Goal: Task Accomplishment & Management: Manage account settings

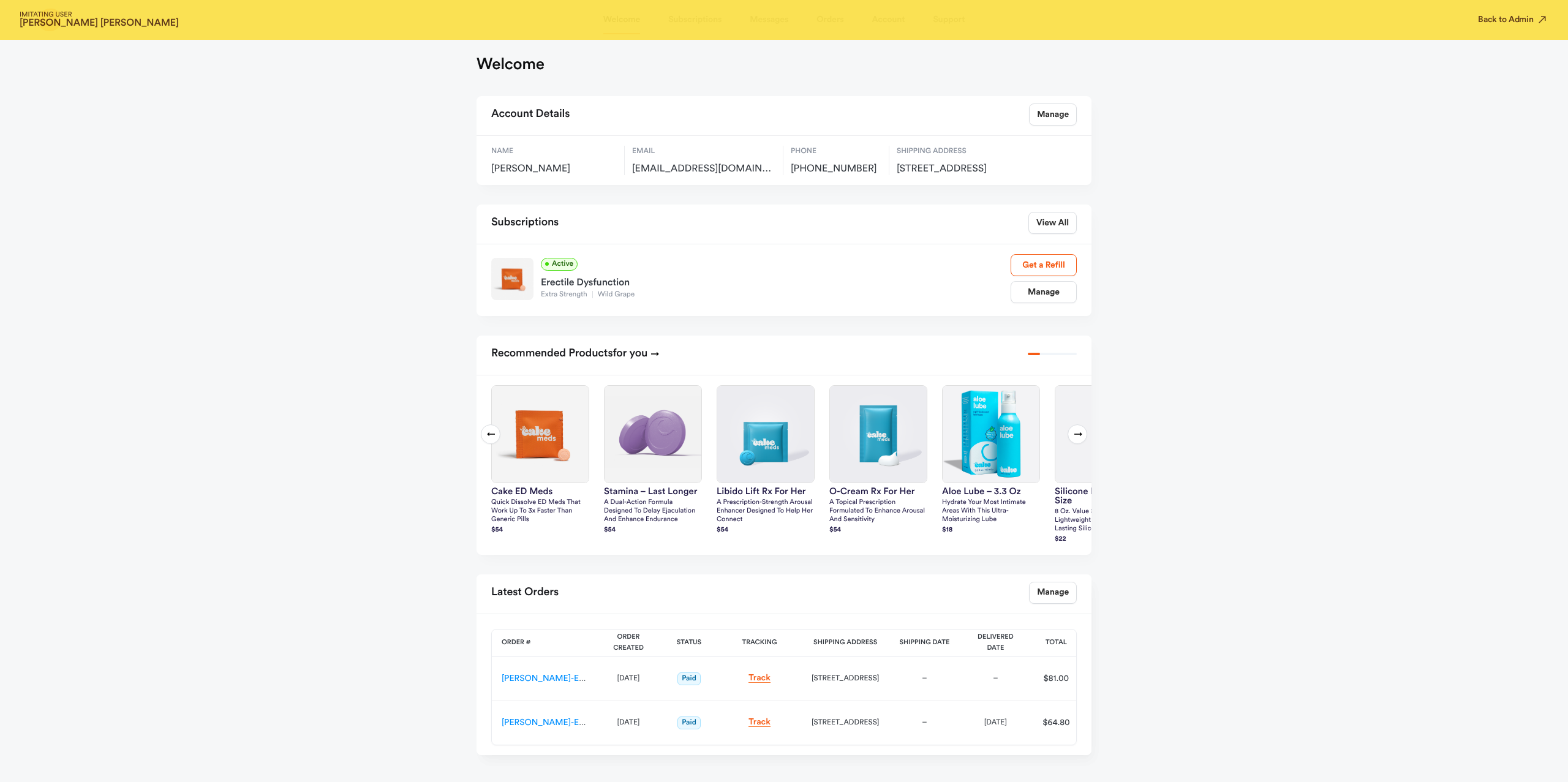
scroll to position [104, 0]
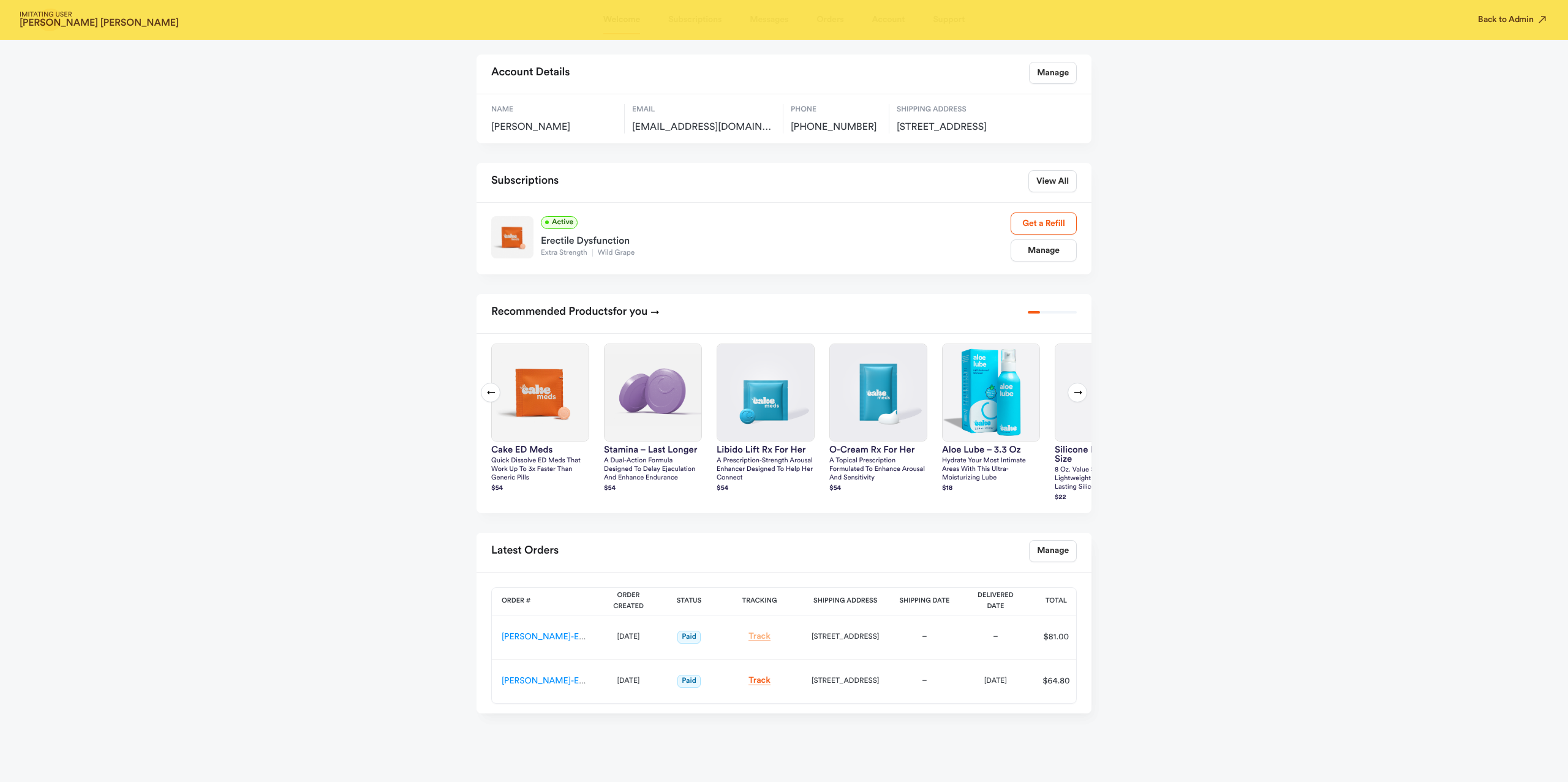
click at [758, 638] on link "Track" at bounding box center [759, 636] width 22 height 9
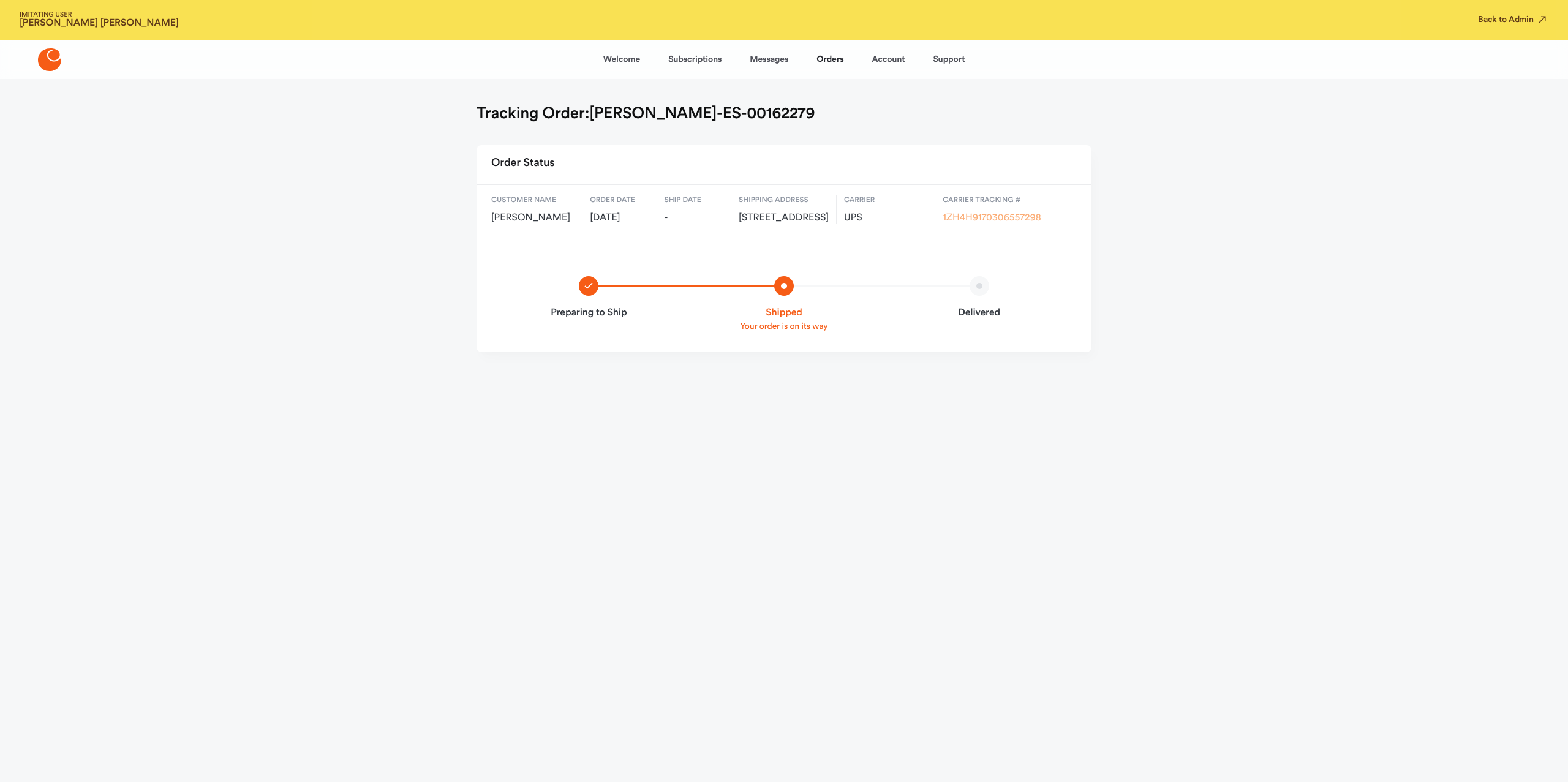
click at [1013, 216] on link "1ZH4H9170306557298" at bounding box center [991, 218] width 98 height 10
click at [1520, 23] on button "Back to Admin" at bounding box center [1513, 19] width 71 height 12
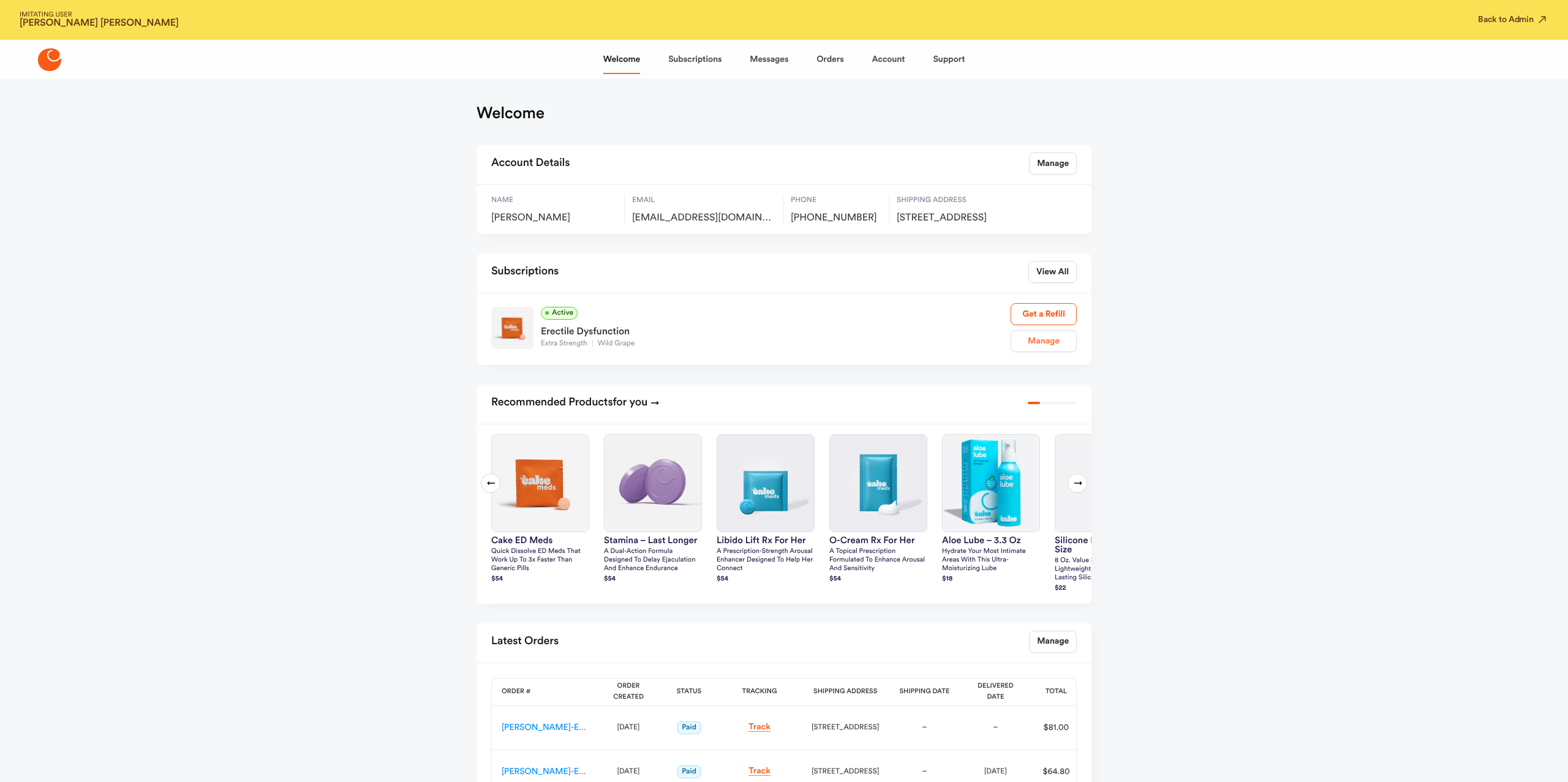
click at [1028, 351] on link "Manage" at bounding box center [1044, 341] width 66 height 22
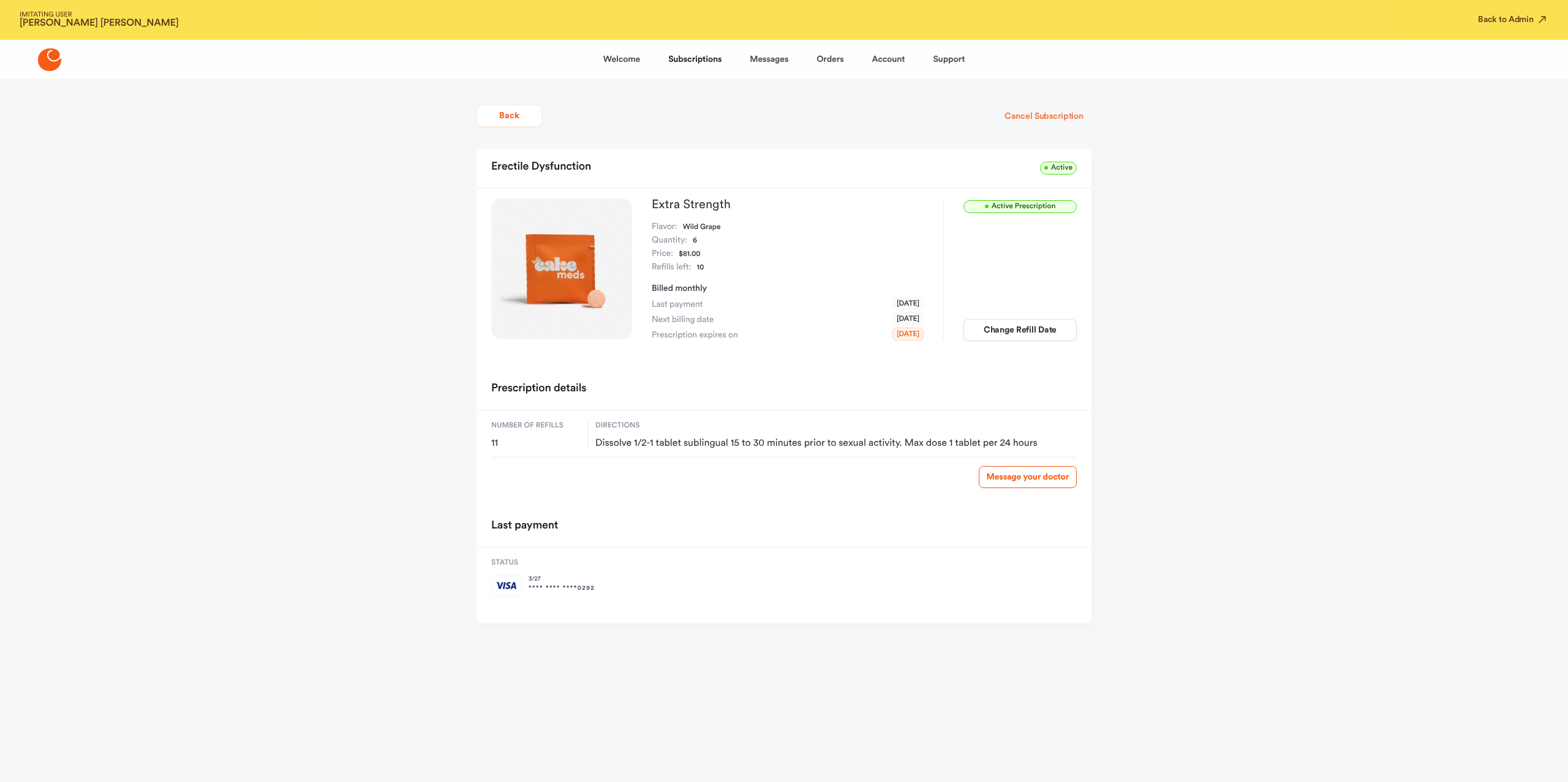
click at [1071, 119] on button "Cancel Subscription" at bounding box center [1044, 116] width 95 height 22
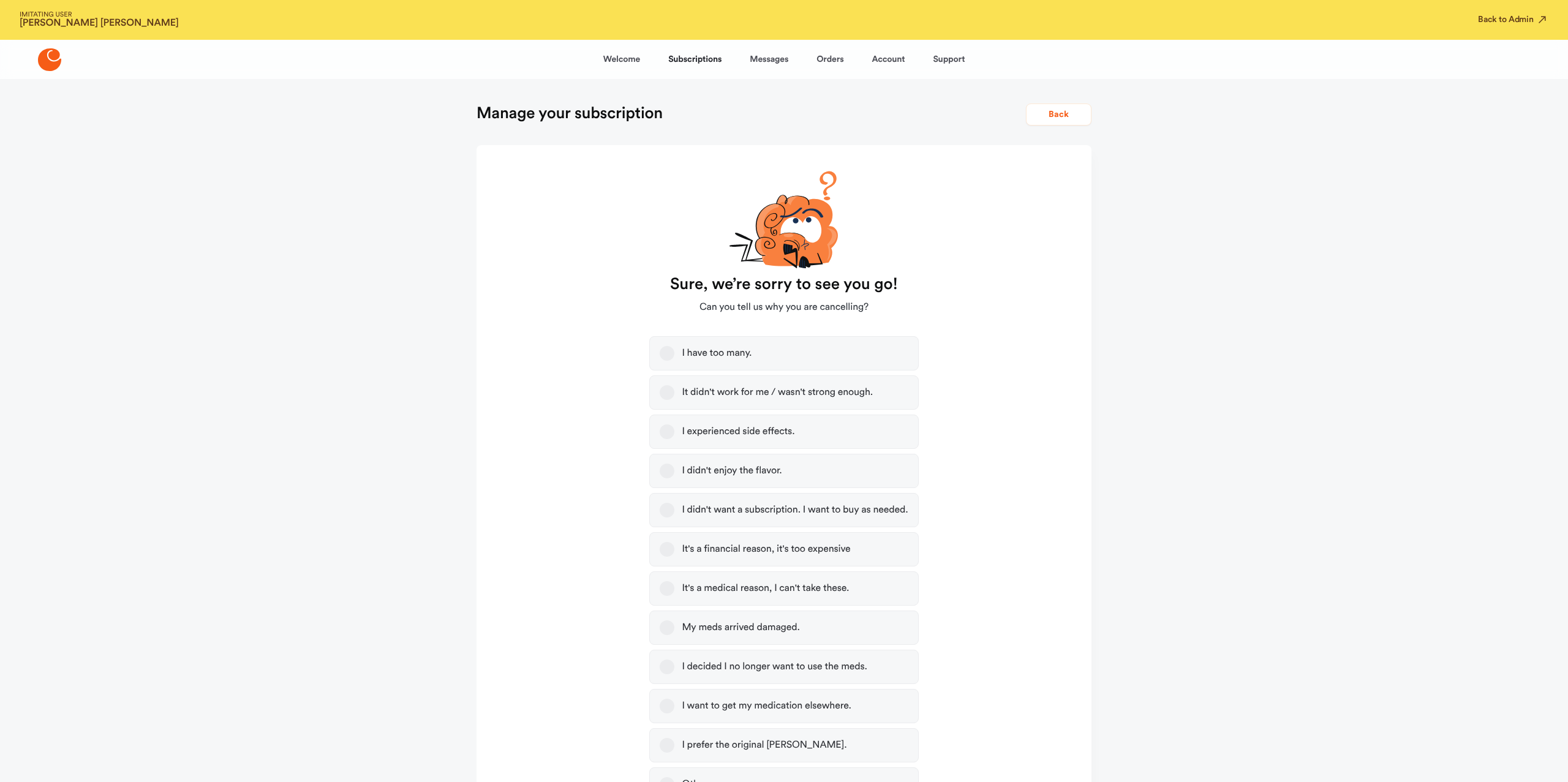
click at [791, 361] on label "I have too many." at bounding box center [784, 353] width 269 height 35
click at [674, 361] on button "I have too many." at bounding box center [667, 353] width 15 height 15
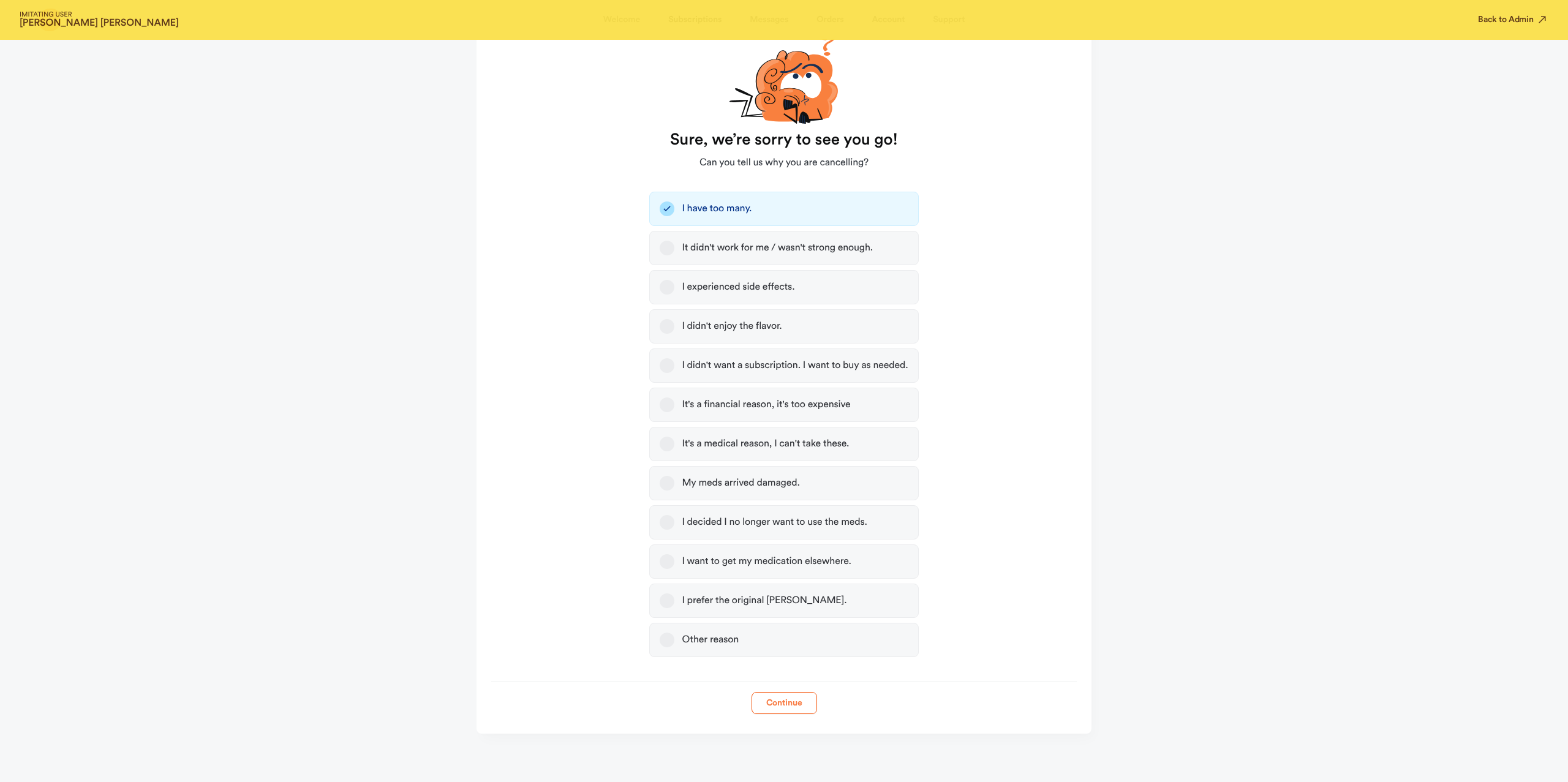
click at [784, 714] on button "Continue" at bounding box center [784, 703] width 66 height 22
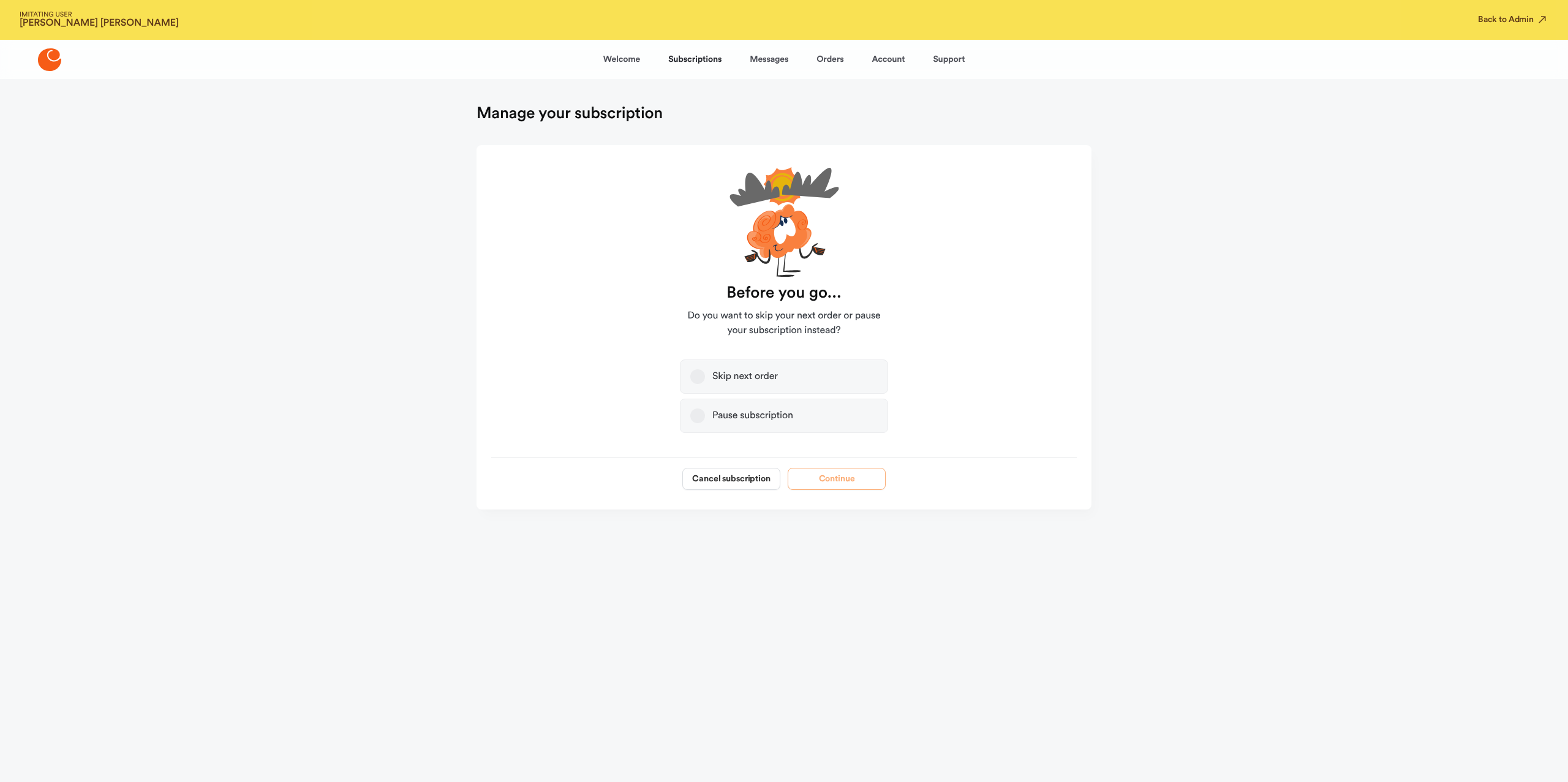
click at [776, 413] on div "Pause subscription" at bounding box center [752, 416] width 81 height 12
click at [705, 413] on button "Pause subscription" at bounding box center [698, 416] width 15 height 15
click at [804, 487] on button "Continue" at bounding box center [836, 478] width 98 height 22
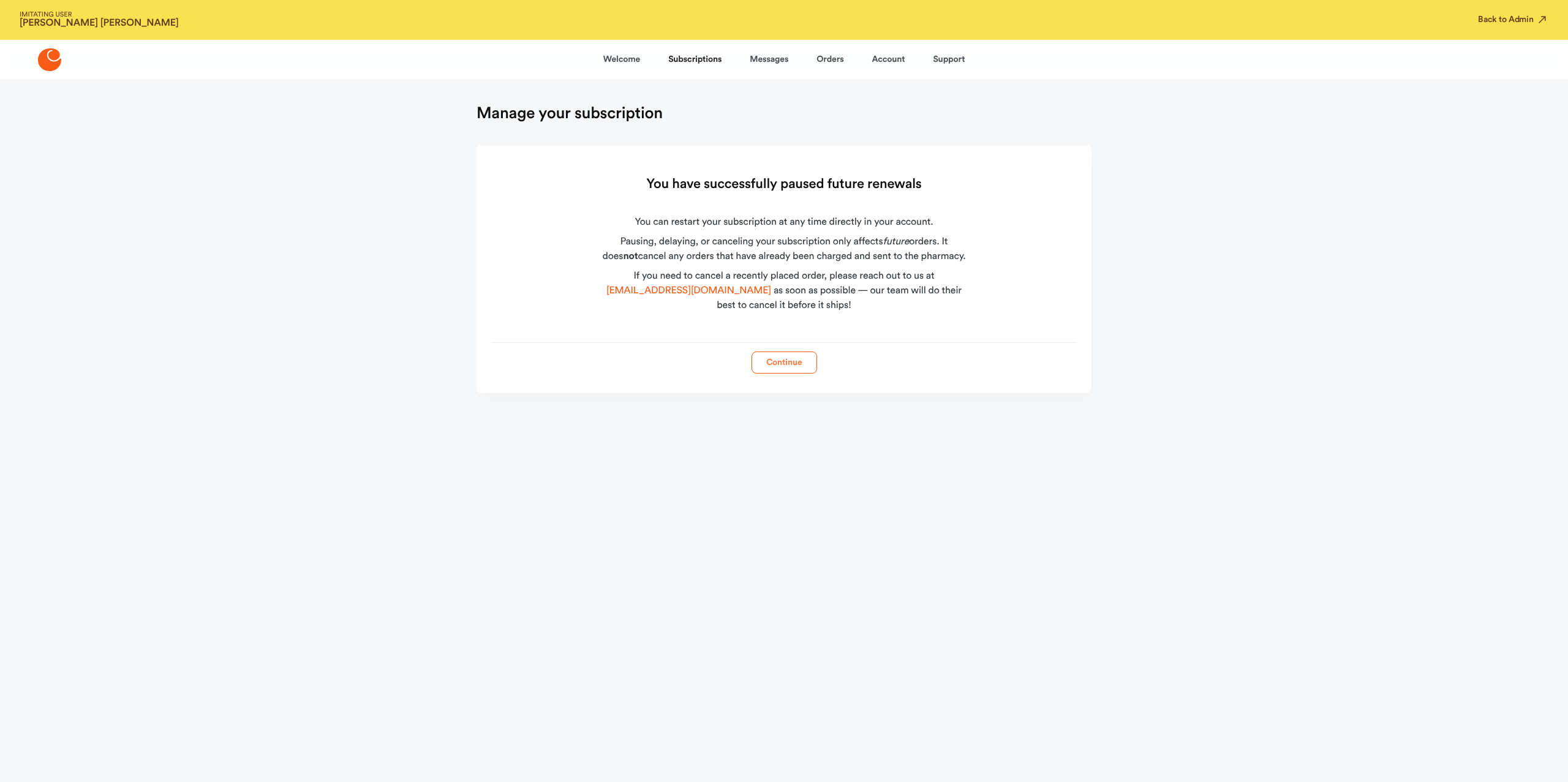
click at [794, 358] on button "Continue" at bounding box center [784, 362] width 66 height 22
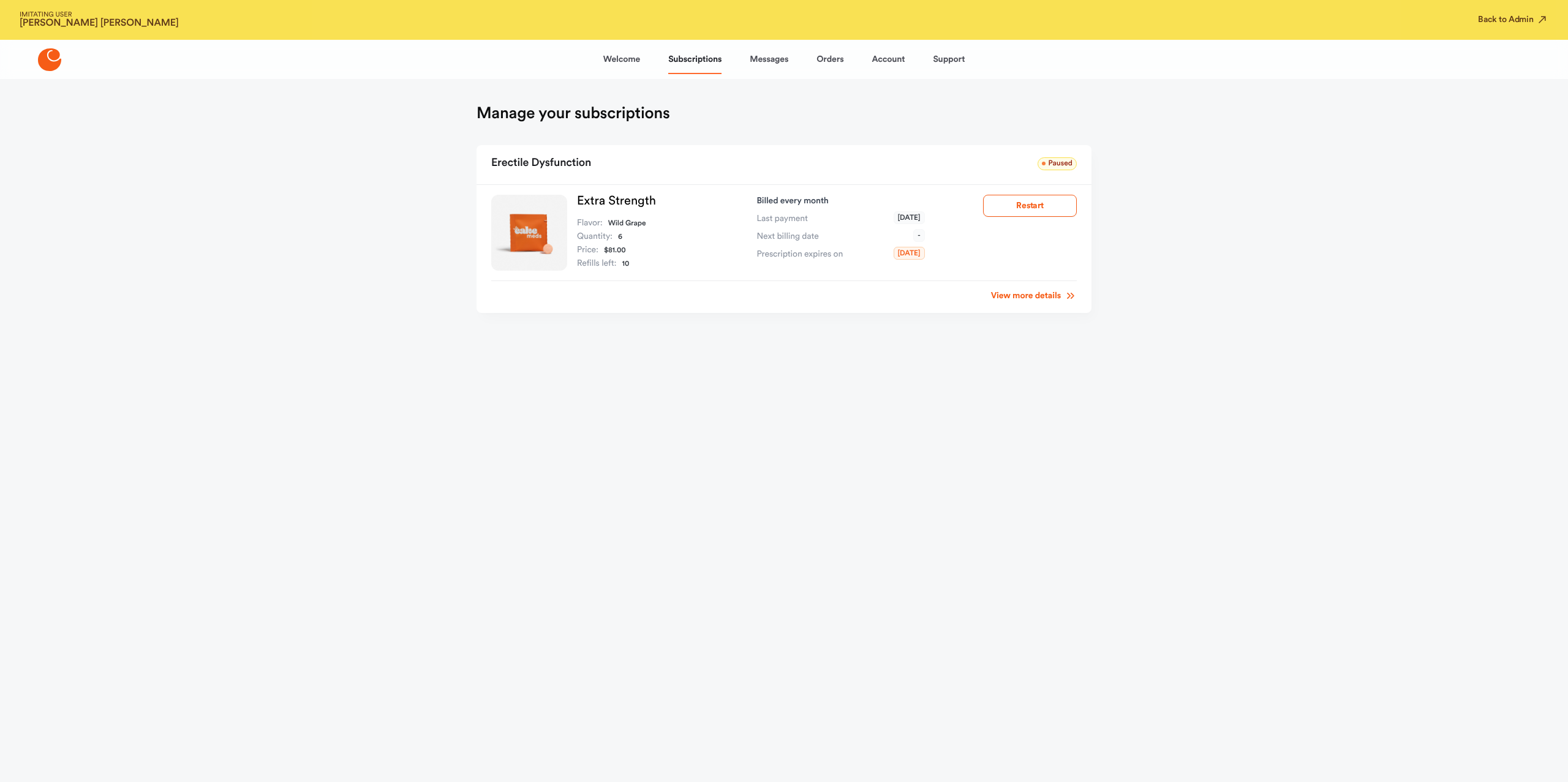
click at [910, 382] on html "IMITATING USER Dante Gatti Back to Admin Welcome Subscriptions Messages Orders …" at bounding box center [784, 191] width 1568 height 382
click at [1522, 17] on button "Back to Admin" at bounding box center [1513, 19] width 71 height 12
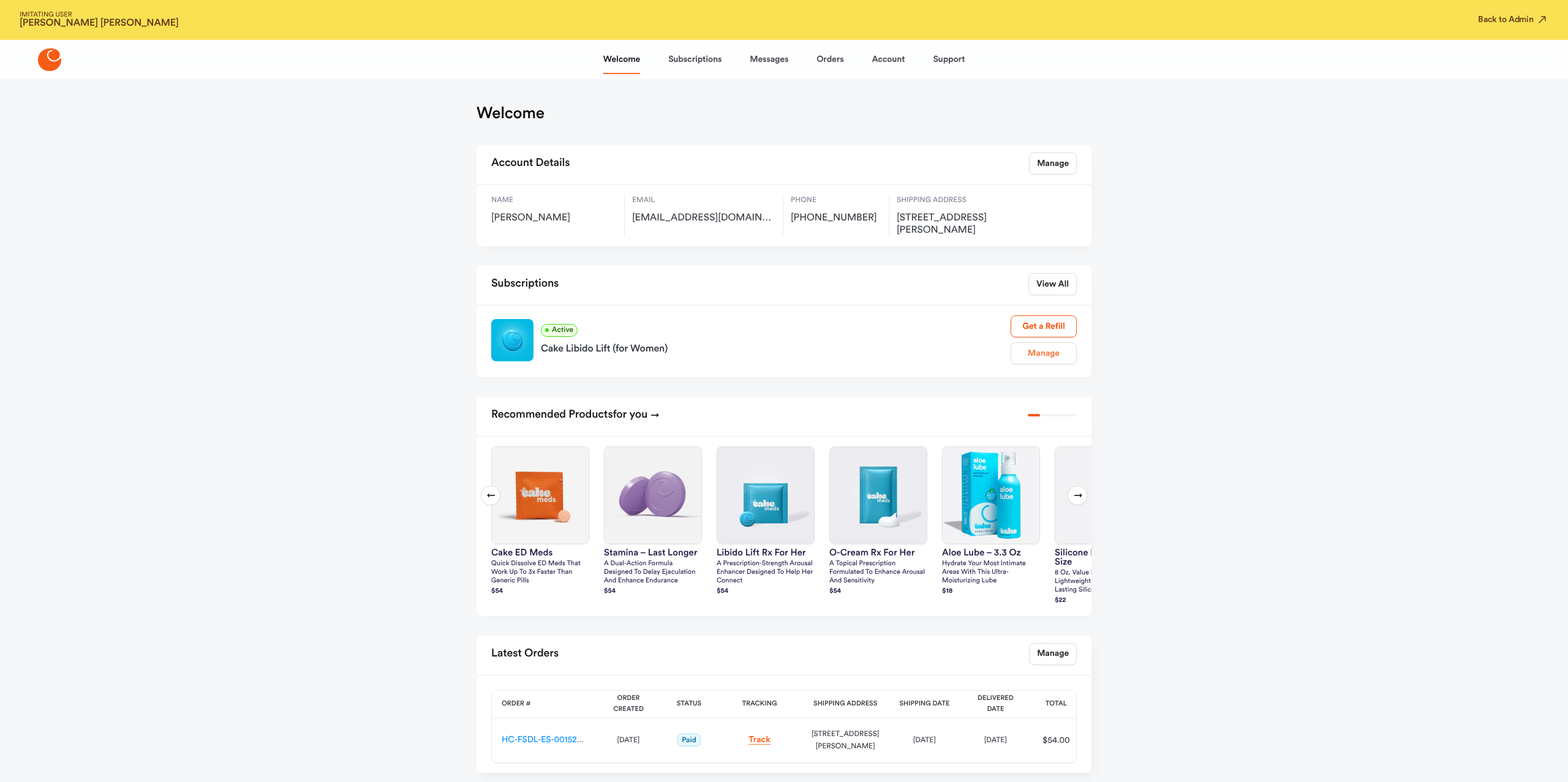
click at [1035, 361] on link "Manage" at bounding box center [1044, 353] width 66 height 22
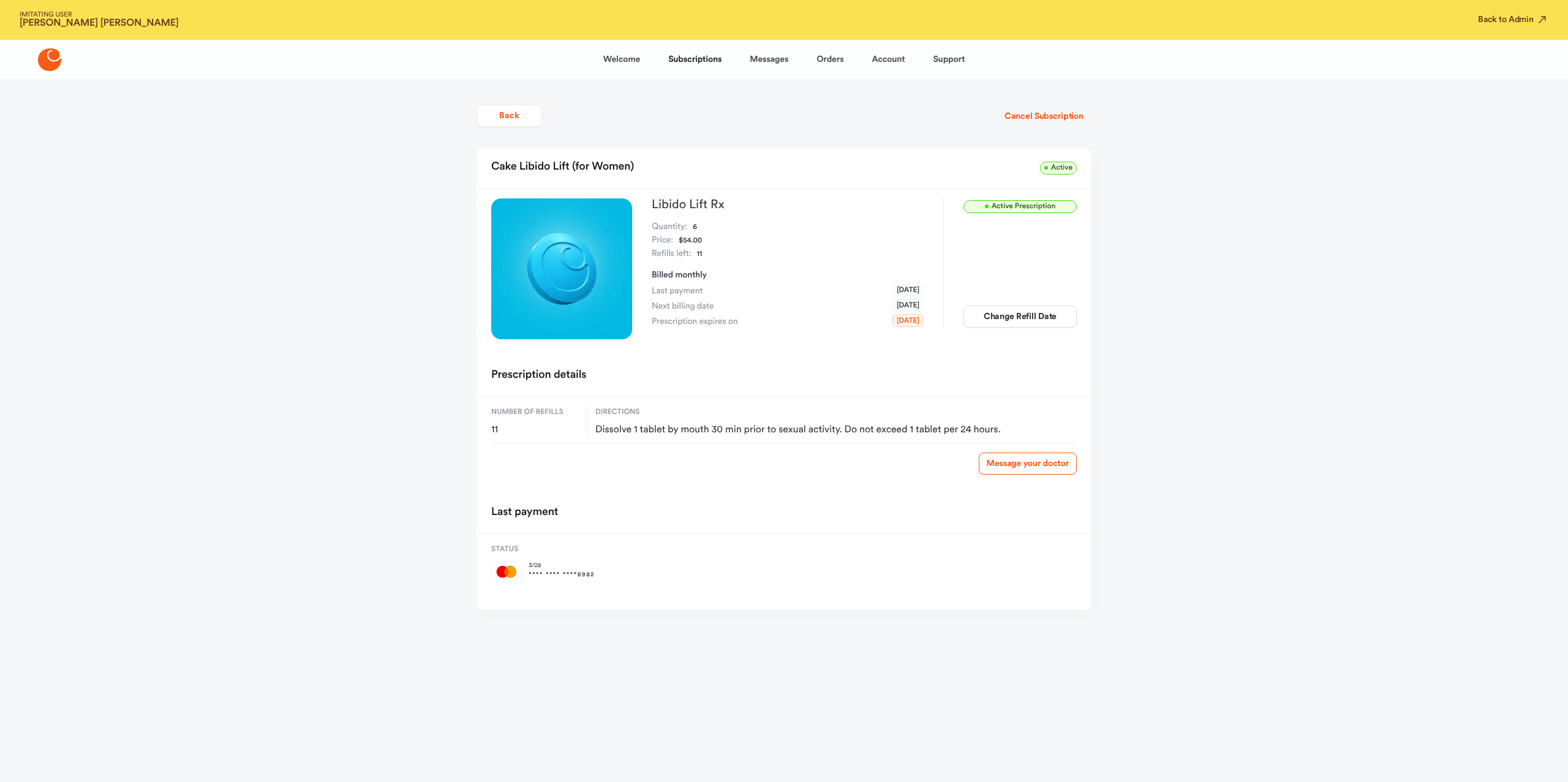
click at [1068, 131] on main "Back Cancel Subscription Cake Libido Lift (for Women) Active Active Prescriptio…" at bounding box center [784, 369] width 644 height 580
click at [1068, 116] on button "Cancel Subscription" at bounding box center [1044, 116] width 95 height 22
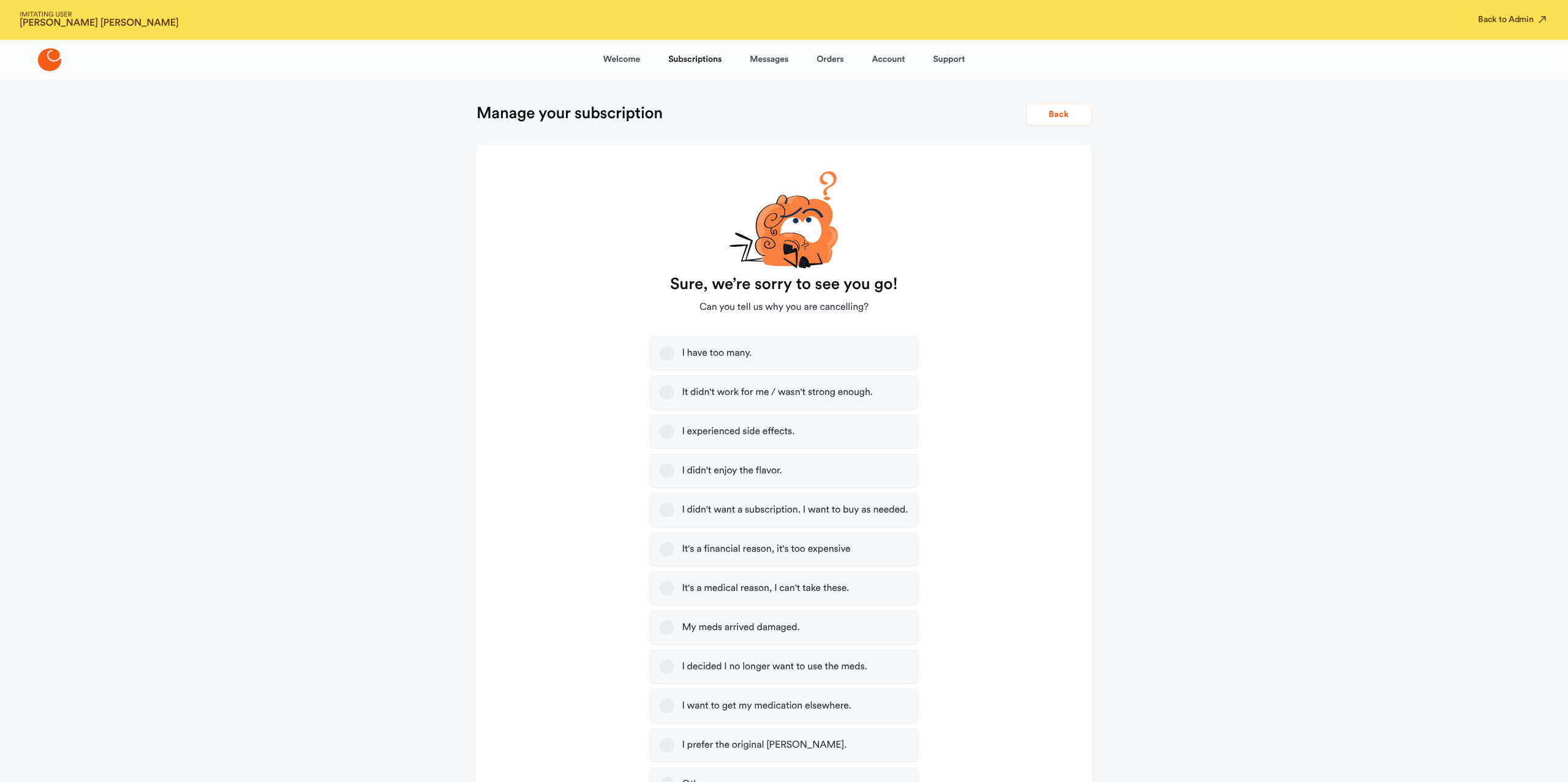
scroll to position [145, 0]
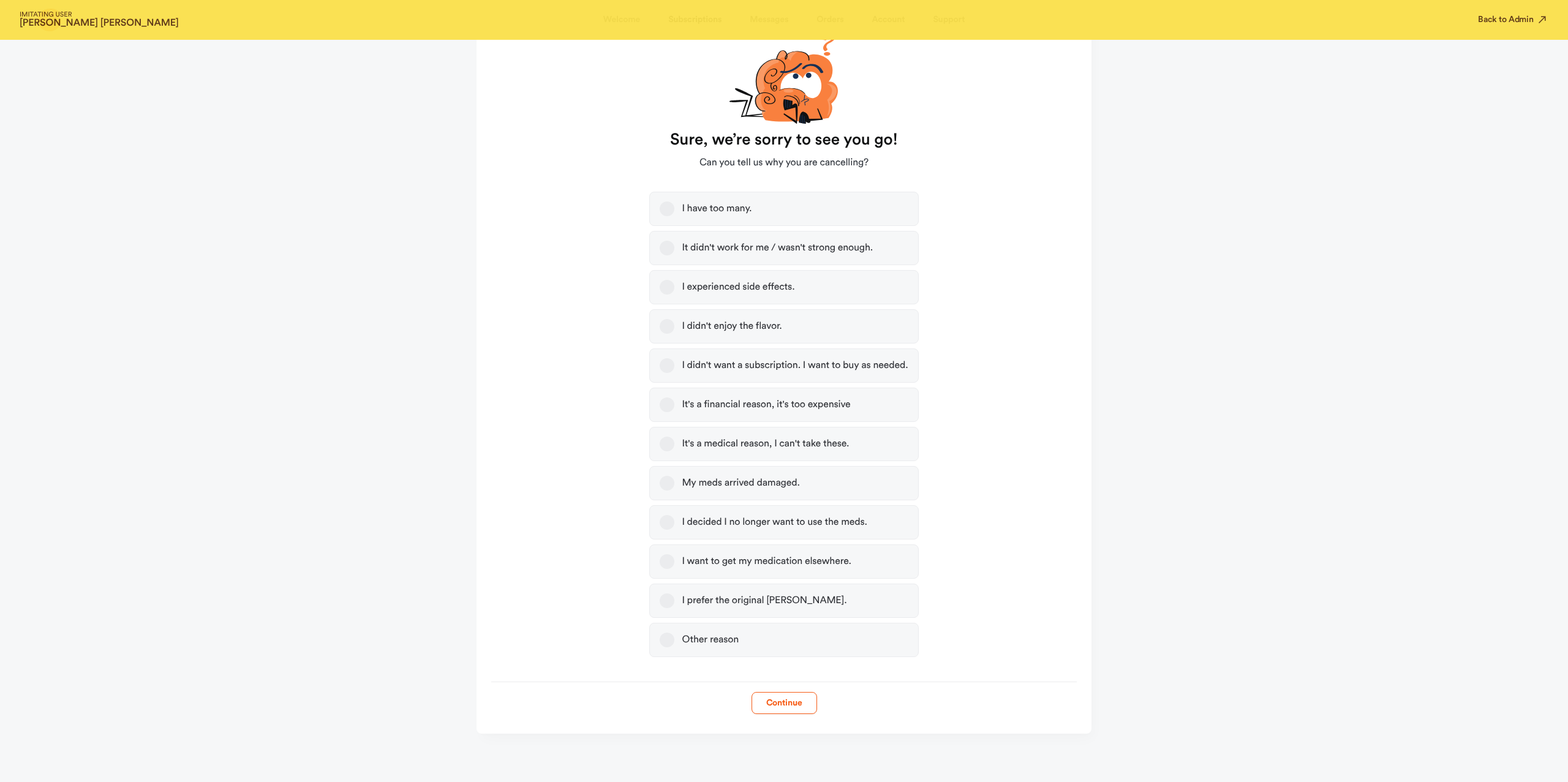
click at [834, 366] on div "I didn't want a subscription. I want to buy as needed." at bounding box center [794, 365] width 226 height 12
click at [674, 366] on button "I didn't want a subscription. I want to buy as needed." at bounding box center [667, 365] width 15 height 15
click at [791, 702] on button "Continue" at bounding box center [784, 703] width 66 height 22
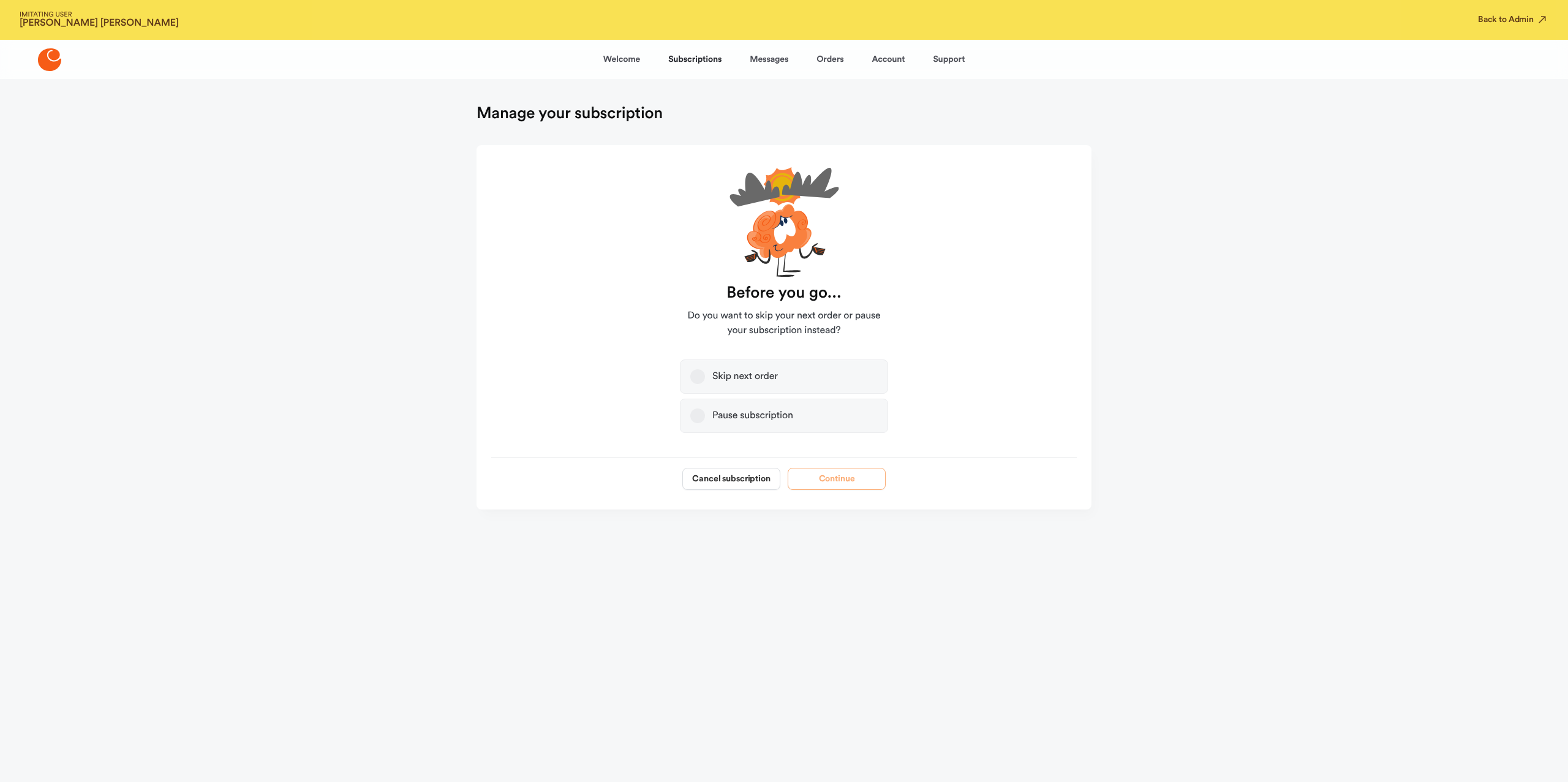
scroll to position [0, 0]
click at [765, 480] on button "Cancel subscription" at bounding box center [731, 478] width 98 height 22
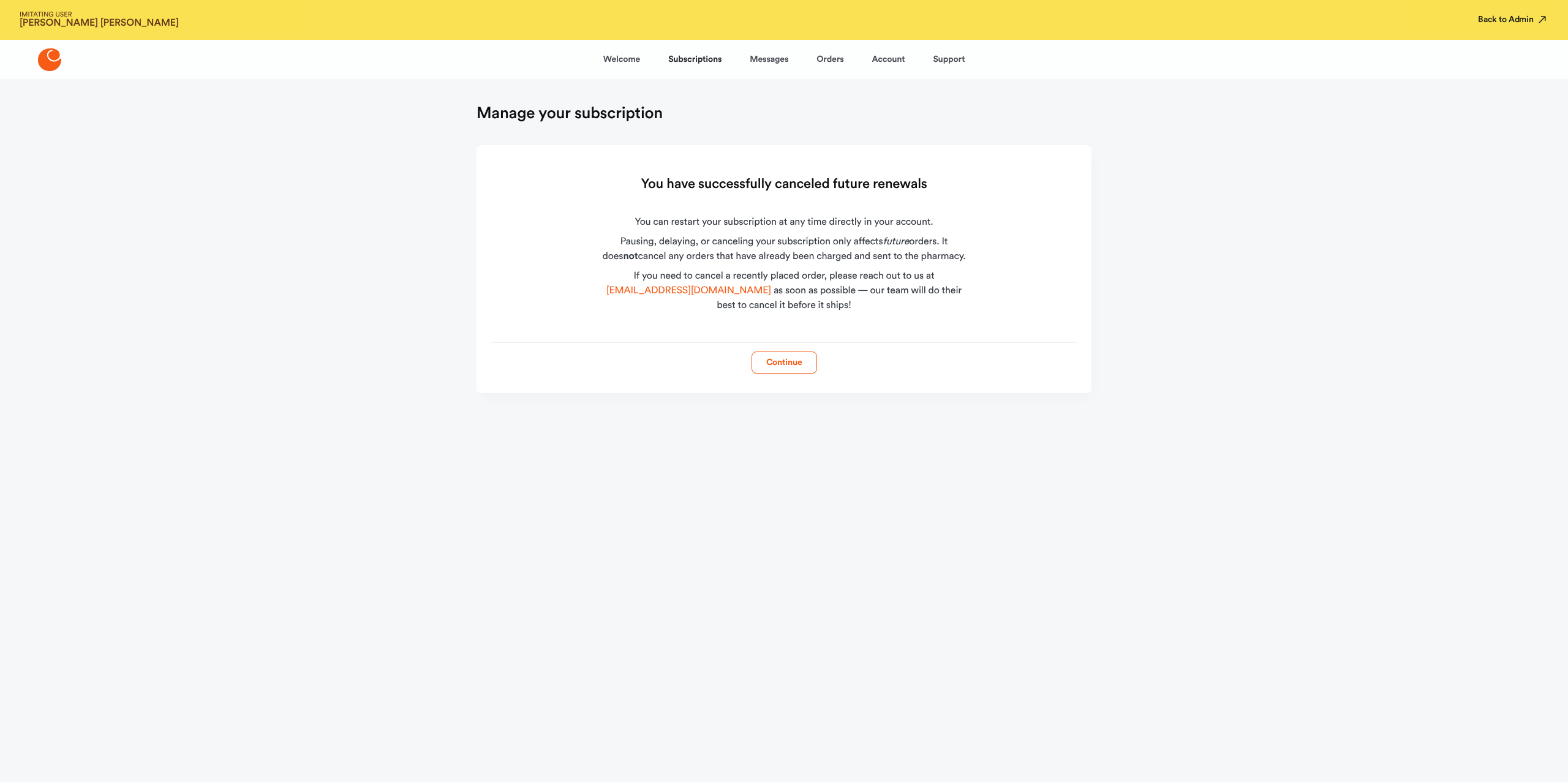
click at [1496, 21] on button "Back to Admin" at bounding box center [1513, 19] width 71 height 12
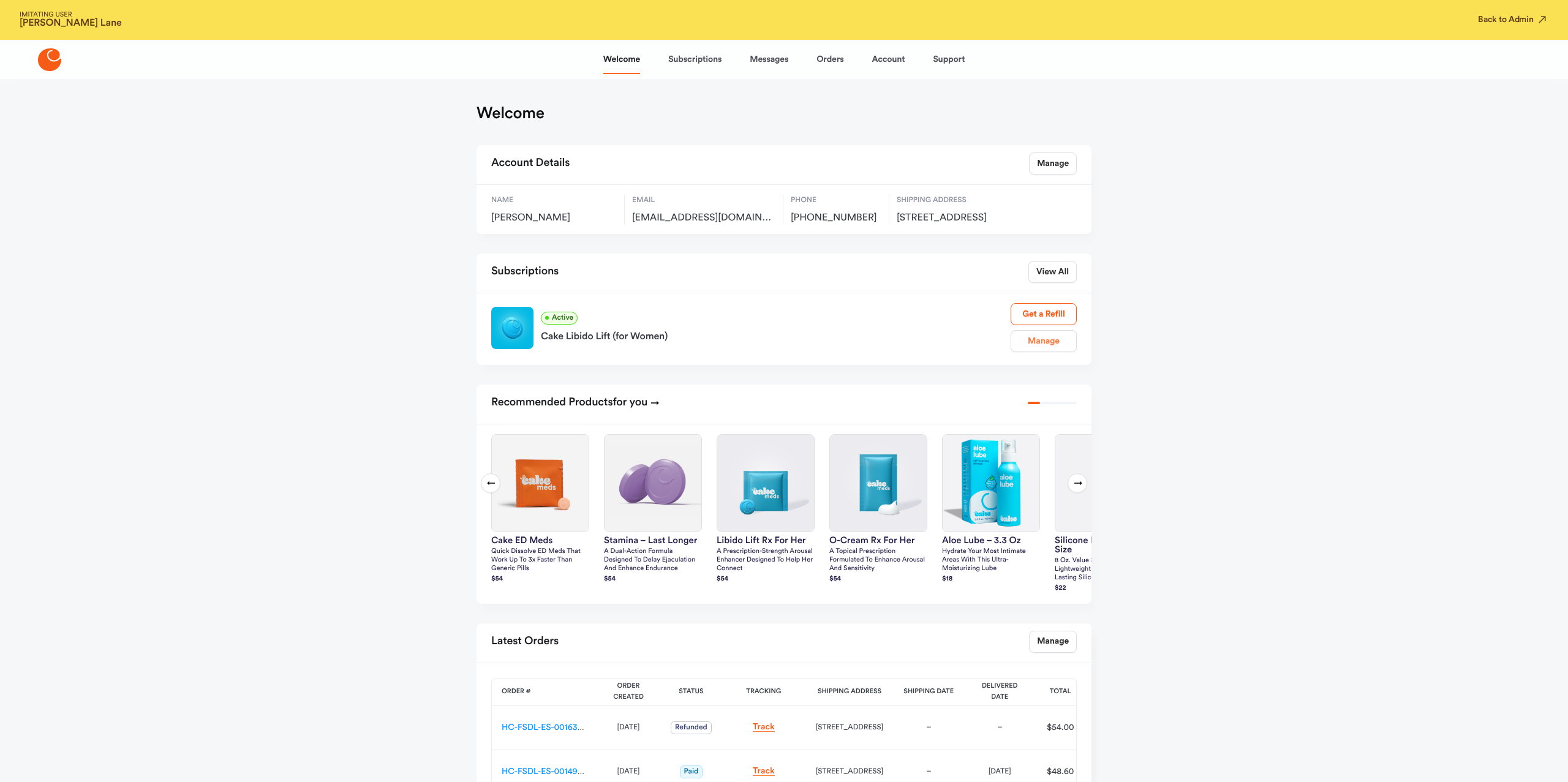
click at [1034, 352] on link "Manage" at bounding box center [1044, 341] width 66 height 22
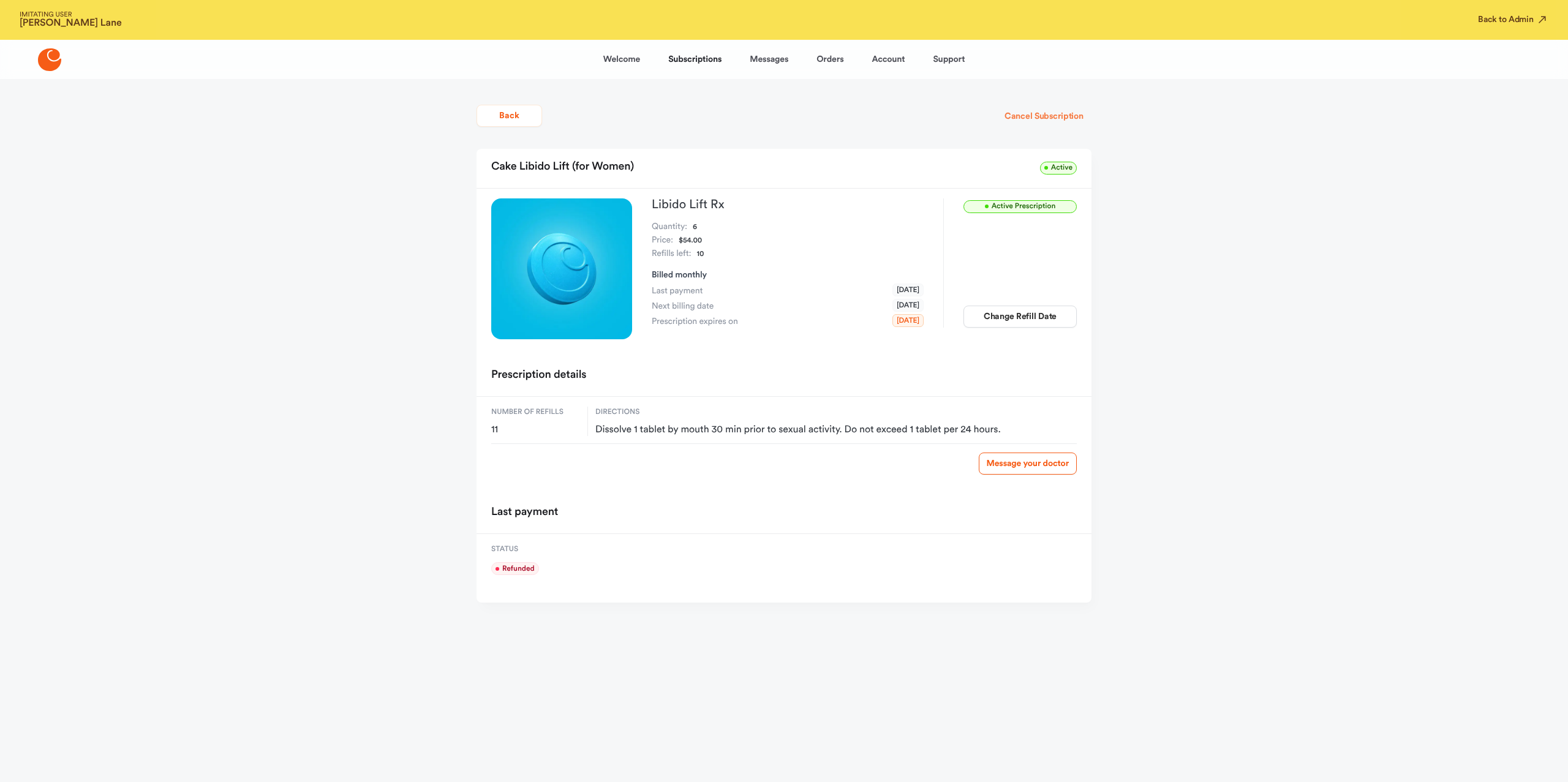
click at [1076, 120] on button "Cancel Subscription" at bounding box center [1044, 116] width 95 height 22
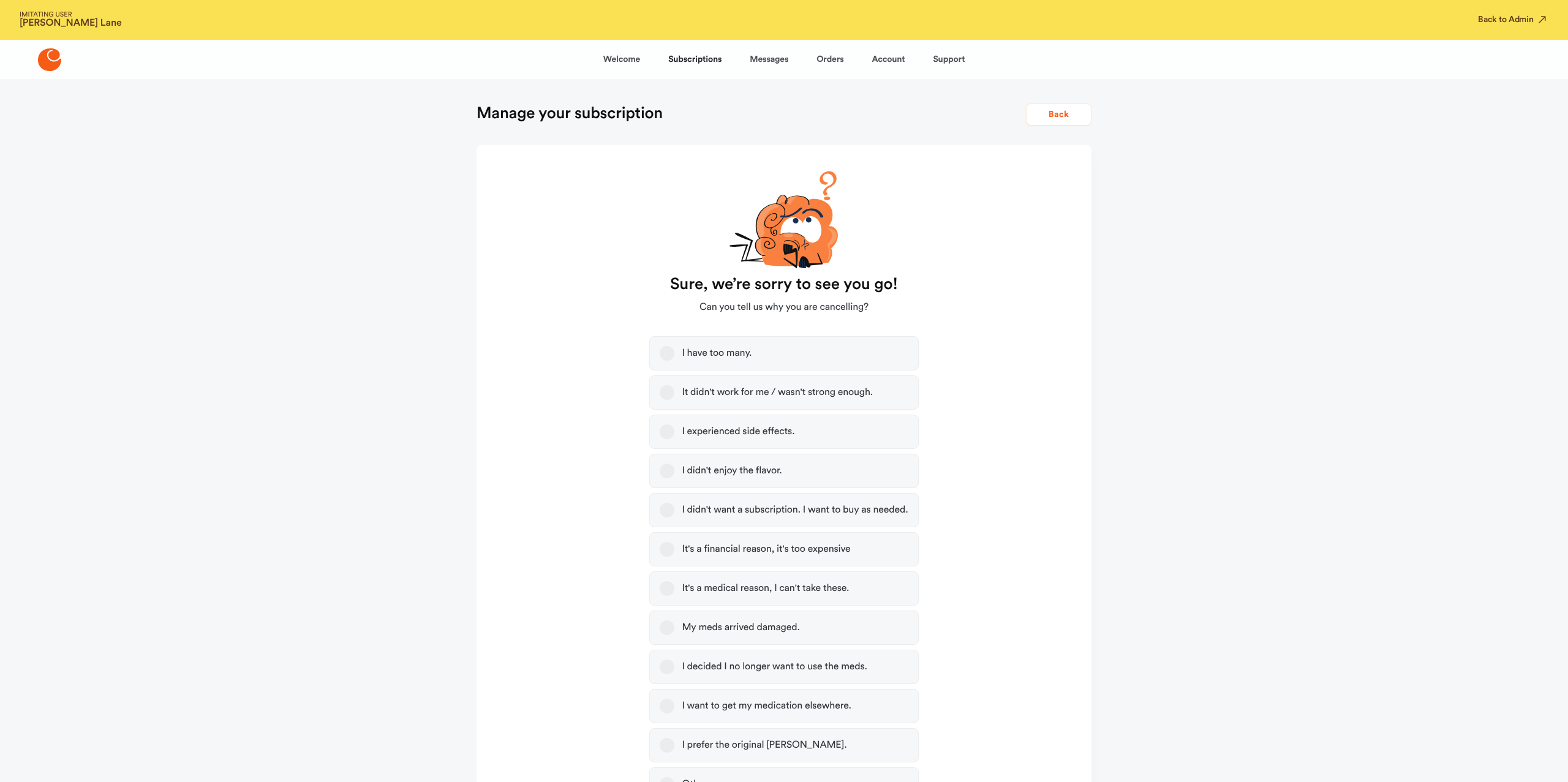
click at [781, 396] on div "It didn't work for me / wasn't strong enough." at bounding box center [777, 392] width 191 height 12
click at [674, 396] on button "It didn't work for me / wasn't strong enough." at bounding box center [667, 393] width 15 height 15
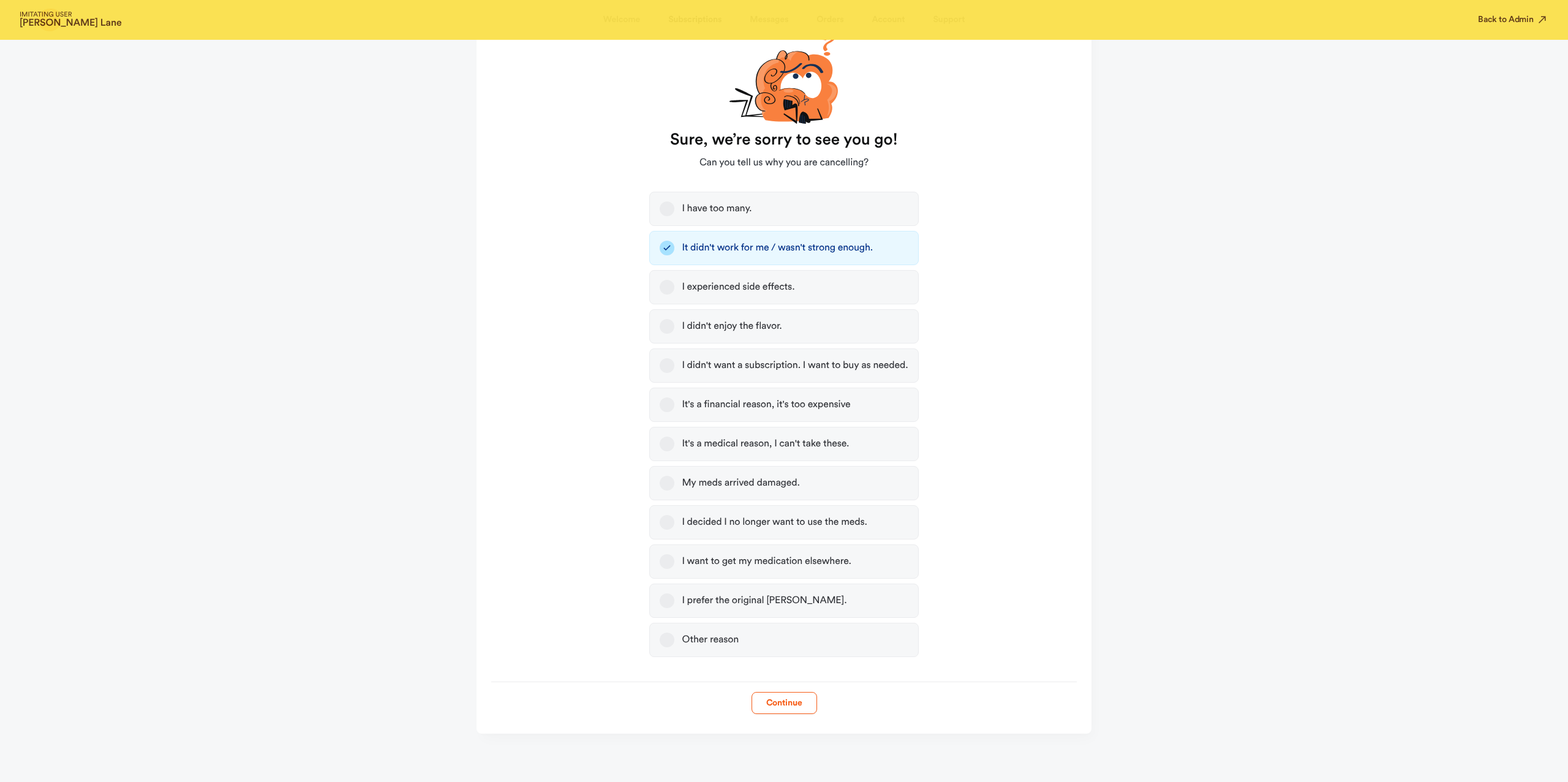
click at [772, 683] on form "Sure, we’re sorry to see you go! Can you tell us why you are cancelling? I have…" at bounding box center [784, 357] width 615 height 714
click at [777, 709] on button "Continue" at bounding box center [784, 703] width 66 height 22
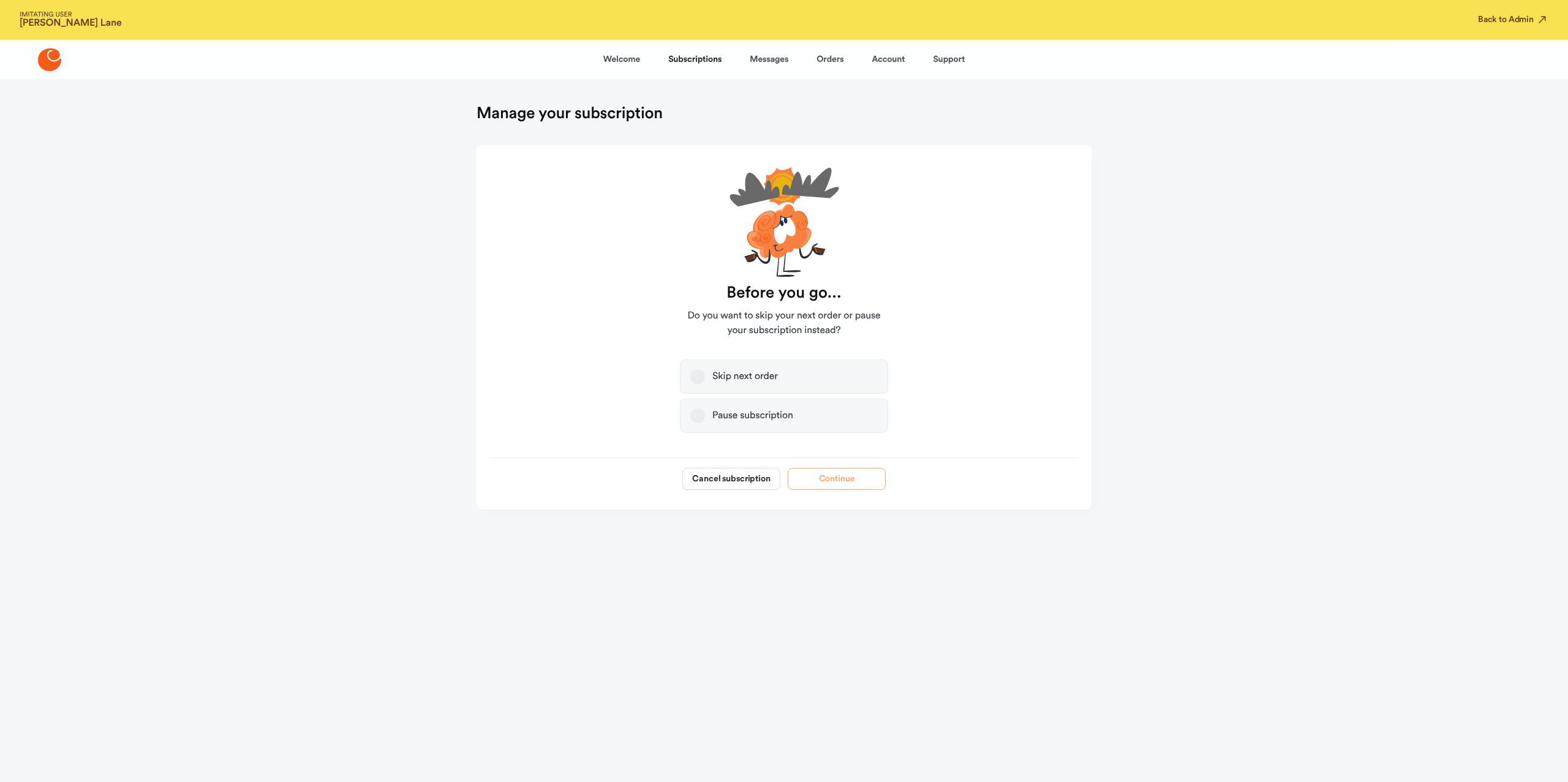
scroll to position [0, 0]
click at [747, 475] on button "Cancel subscription" at bounding box center [731, 478] width 98 height 22
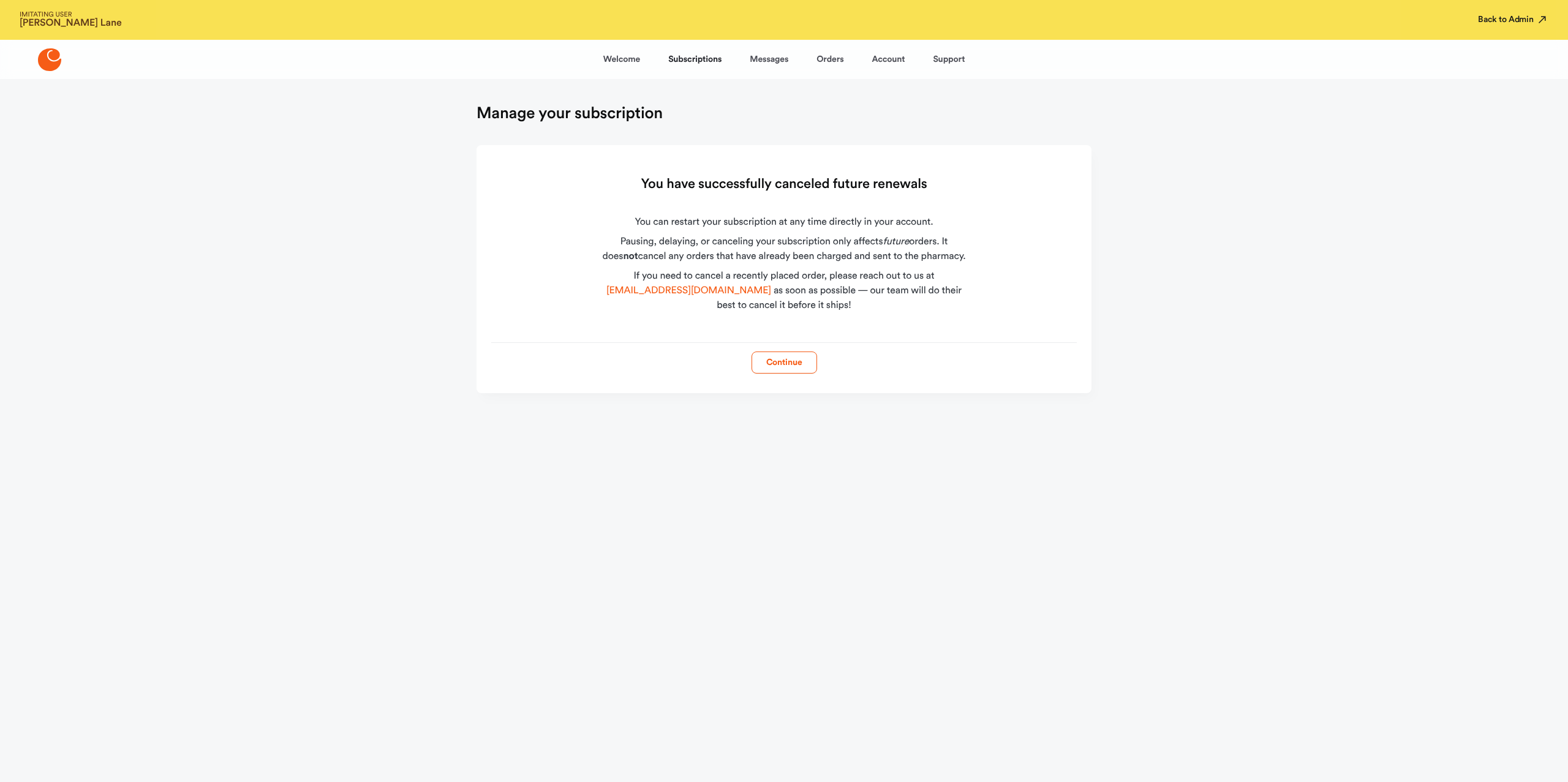
click at [1491, 25] on button "Back to Admin" at bounding box center [1513, 19] width 71 height 12
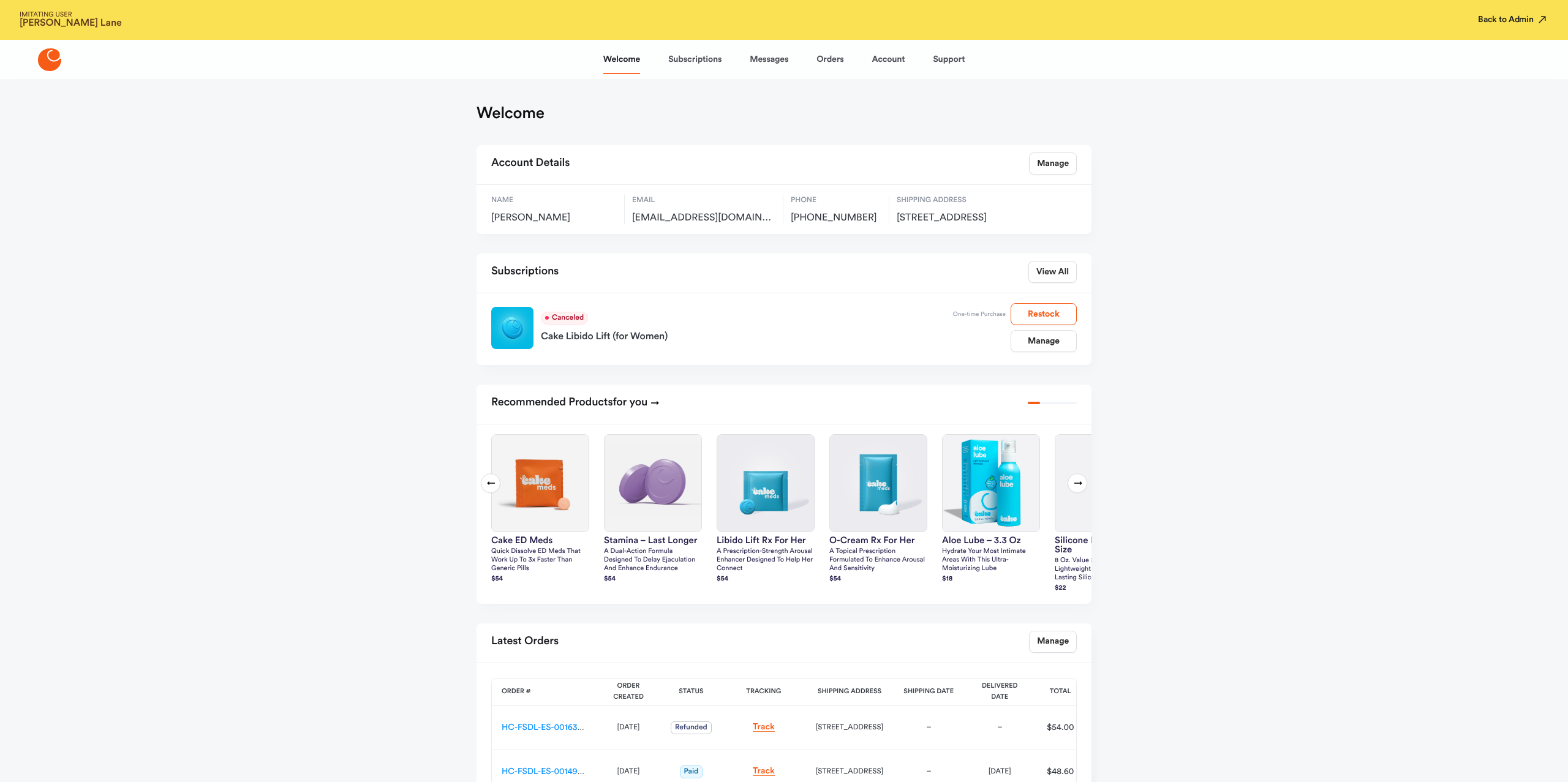
click at [1510, 25] on button "Back to Admin" at bounding box center [1513, 19] width 71 height 12
